Goal: Information Seeking & Learning: Learn about a topic

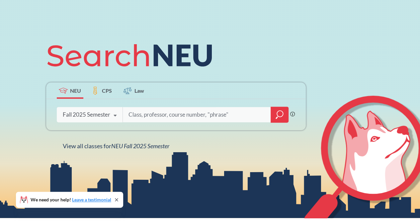
scroll to position [66, 0]
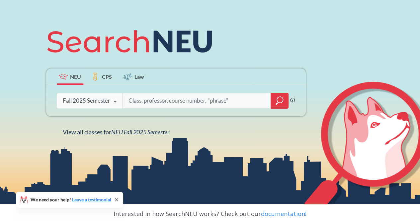
click at [159, 101] on input "search" at bounding box center [197, 101] width 138 height 14
type input "industrial engineering 7300"
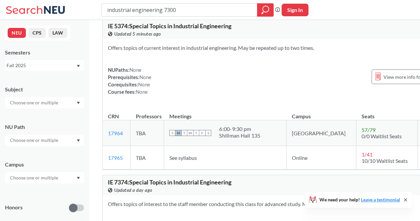
scroll to position [332, 0]
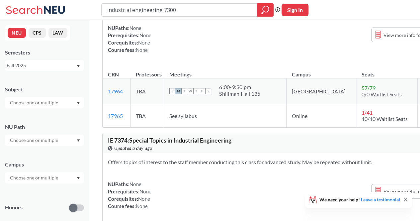
click at [63, 67] on div "Fall 2025" at bounding box center [41, 65] width 69 height 7
click at [44, 89] on div "Spring 2025" at bounding box center [46, 86] width 75 height 7
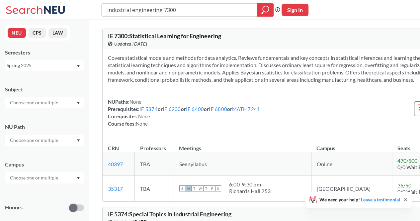
click at [48, 65] on div "Spring 2025" at bounding box center [41, 65] width 69 height 7
click at [47, 97] on div "Summer 2 2025" at bounding box center [46, 98] width 75 height 7
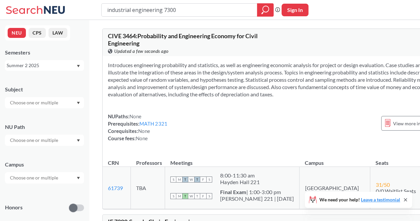
click at [35, 61] on div "Summer 2 2025" at bounding box center [44, 65] width 79 height 11
click at [33, 114] on span "Summer Full 2025" at bounding box center [28, 116] width 39 height 7
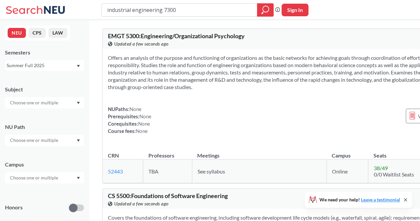
click at [54, 68] on div "Summer Full 2025" at bounding box center [41, 65] width 69 height 7
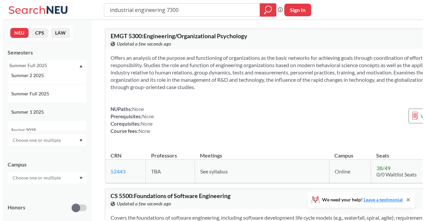
scroll to position [33, 0]
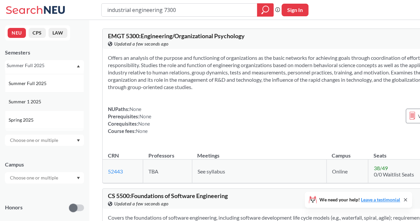
click at [41, 106] on div "Summer 1 2025" at bounding box center [44, 101] width 79 height 18
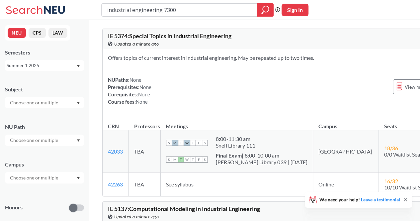
drag, startPoint x: 45, startPoint y: 65, endPoint x: 44, endPoint y: 69, distance: 4.1
click at [45, 65] on div "Summer 1 2025" at bounding box center [41, 65] width 69 height 7
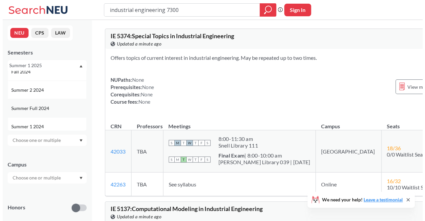
scroll to position [66, 0]
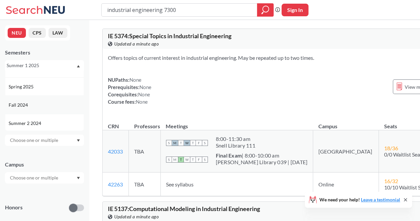
click at [38, 105] on div "Fall 2024" at bounding box center [46, 104] width 75 height 7
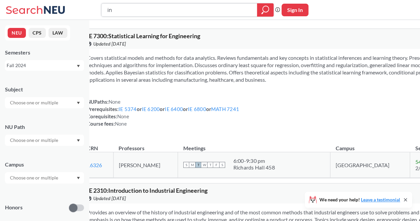
type input "i"
type input "computer science 6120"
click at [268, 9] on icon "magnifying glass" at bounding box center [266, 9] width 8 height 9
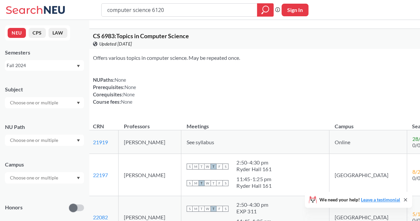
click at [45, 63] on div "Fall 2024" at bounding box center [41, 65] width 69 height 7
click at [45, 86] on div "Fall 2025" at bounding box center [44, 80] width 79 height 18
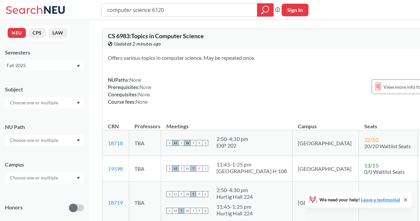
click at [53, 68] on div "Fall 2025" at bounding box center [41, 65] width 69 height 7
click at [46, 99] on div "Summer 2 2025" at bounding box center [46, 98] width 75 height 7
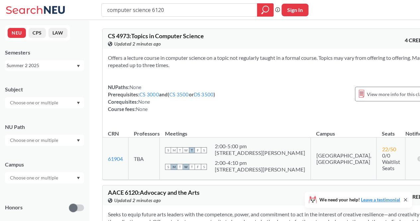
click at [50, 65] on div "Summer 2 2025" at bounding box center [41, 65] width 69 height 7
click at [39, 113] on span "Summer Full 2025" at bounding box center [28, 116] width 39 height 7
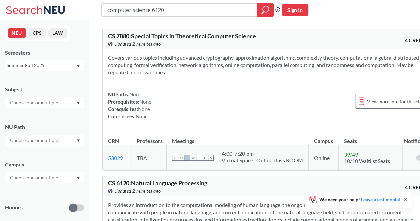
click at [44, 66] on div "Summer Full 2025" at bounding box center [41, 65] width 69 height 7
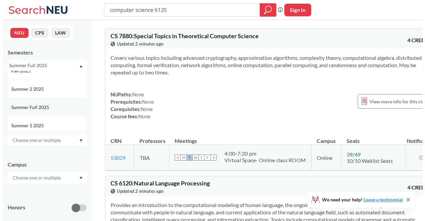
scroll to position [33, 0]
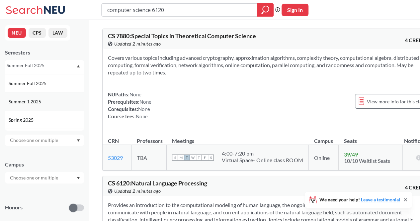
click at [38, 103] on span "Summer 1 2025" at bounding box center [26, 101] width 34 height 7
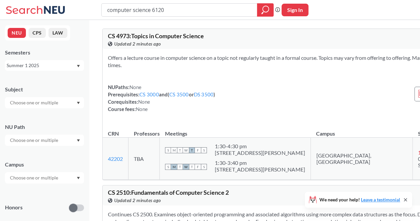
click at [44, 69] on div "Summer 1 2025" at bounding box center [41, 65] width 69 height 7
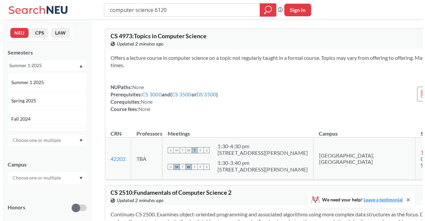
scroll to position [66, 0]
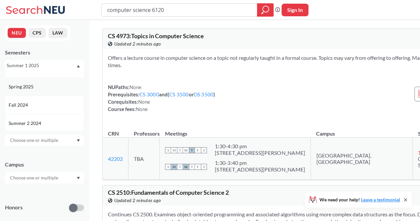
click at [39, 88] on div "Spring 2025" at bounding box center [46, 86] width 75 height 7
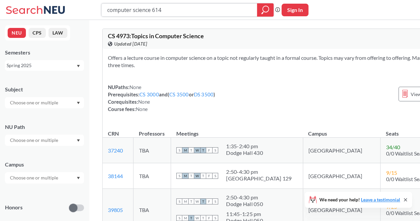
type input "computer science 6140"
type input "6140"
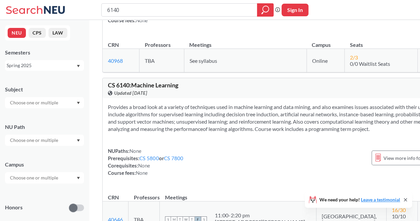
scroll to position [299, 0]
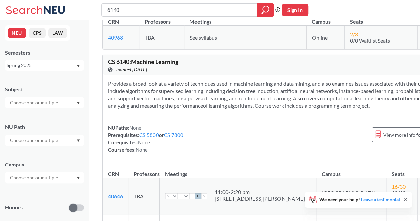
click at [47, 67] on div "Spring 2025" at bounding box center [41, 65] width 69 height 7
click at [41, 75] on div "Fall 2025" at bounding box center [44, 80] width 79 height 18
